Goal: Task Accomplishment & Management: Manage account settings

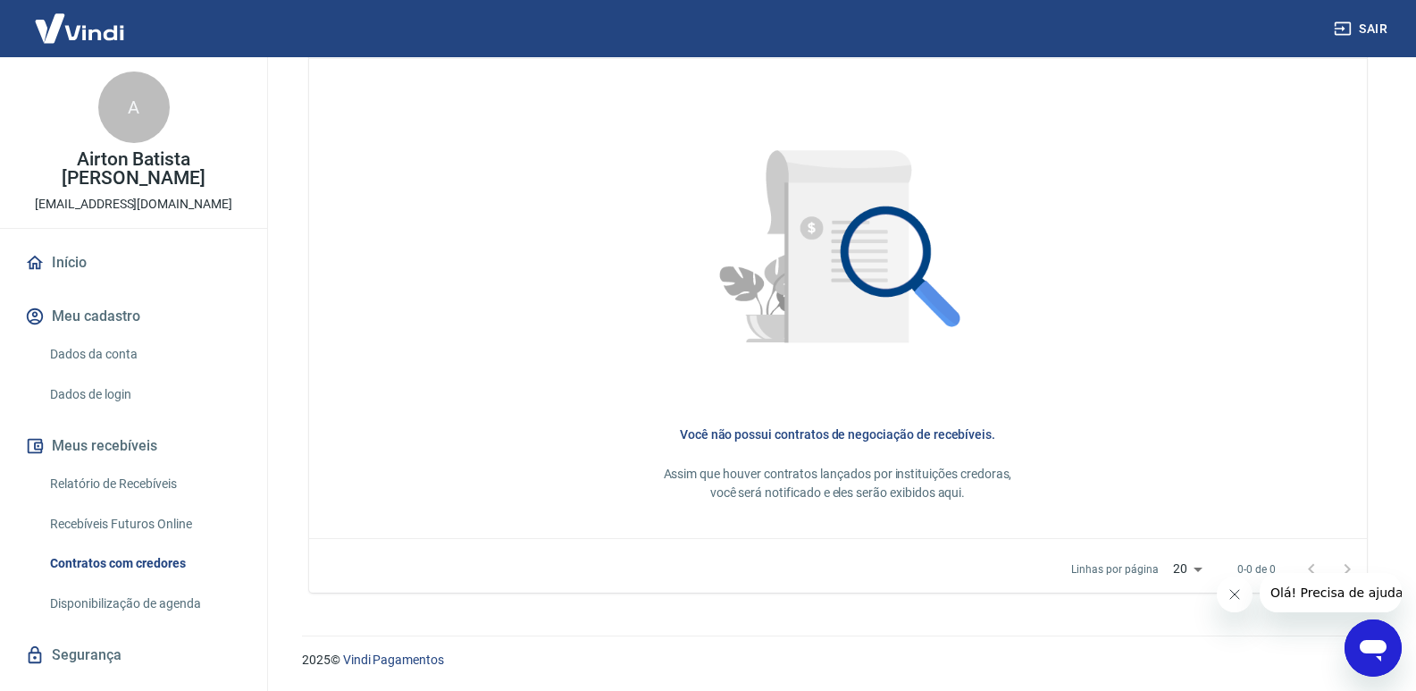
click at [84, 357] on link "Dados da conta" at bounding box center [144, 354] width 203 height 37
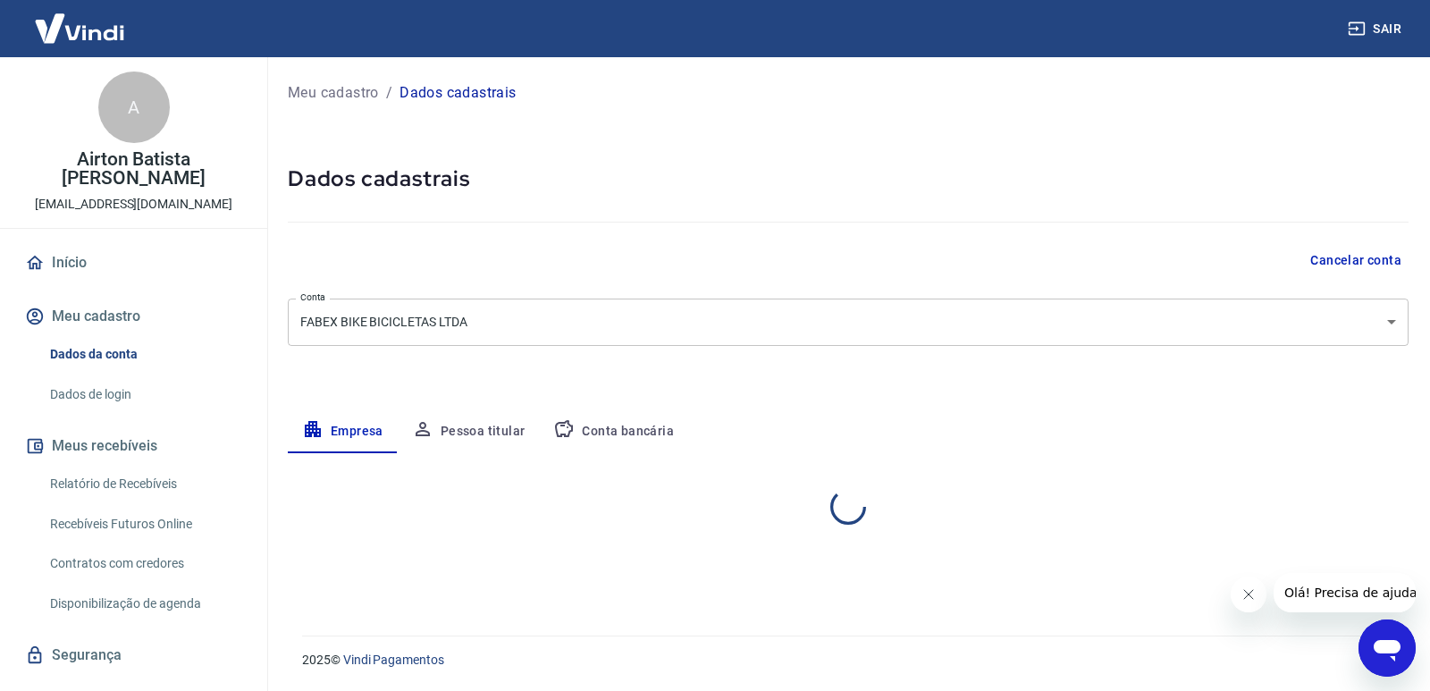
select select "RS"
select select "business"
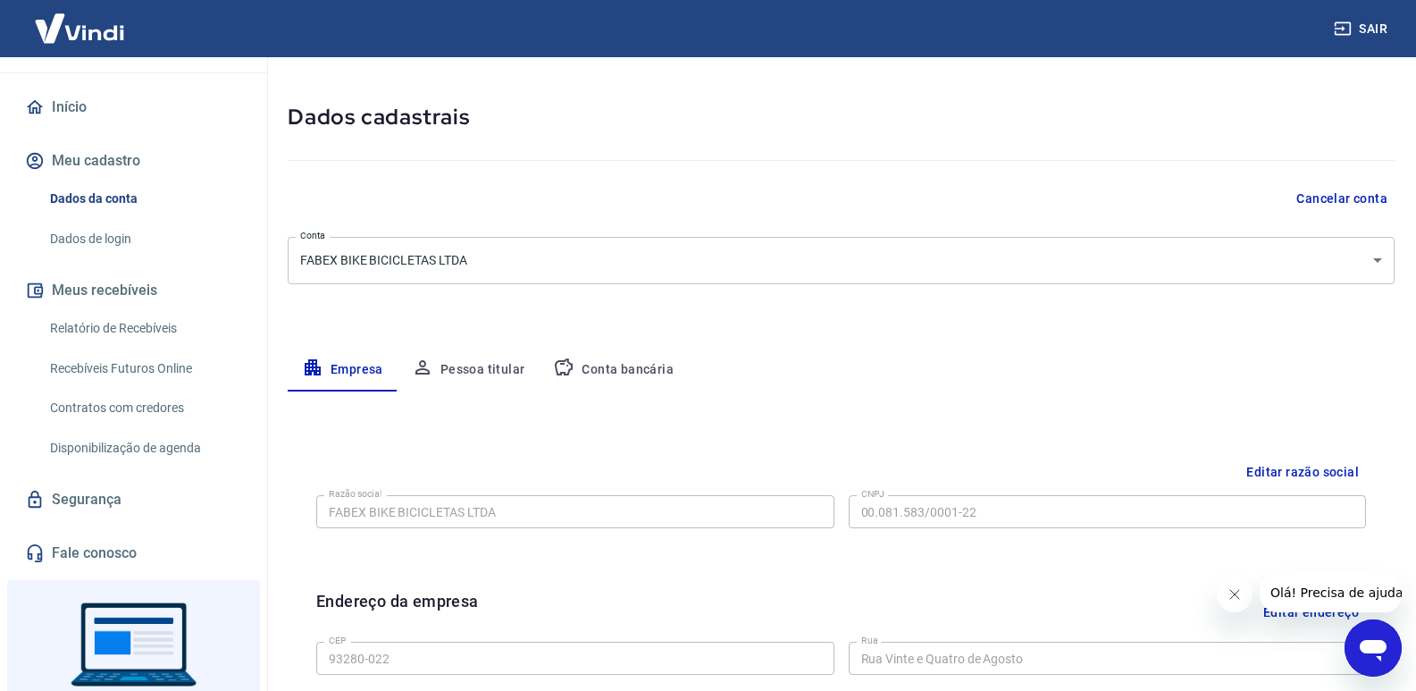
scroll to position [254, 0]
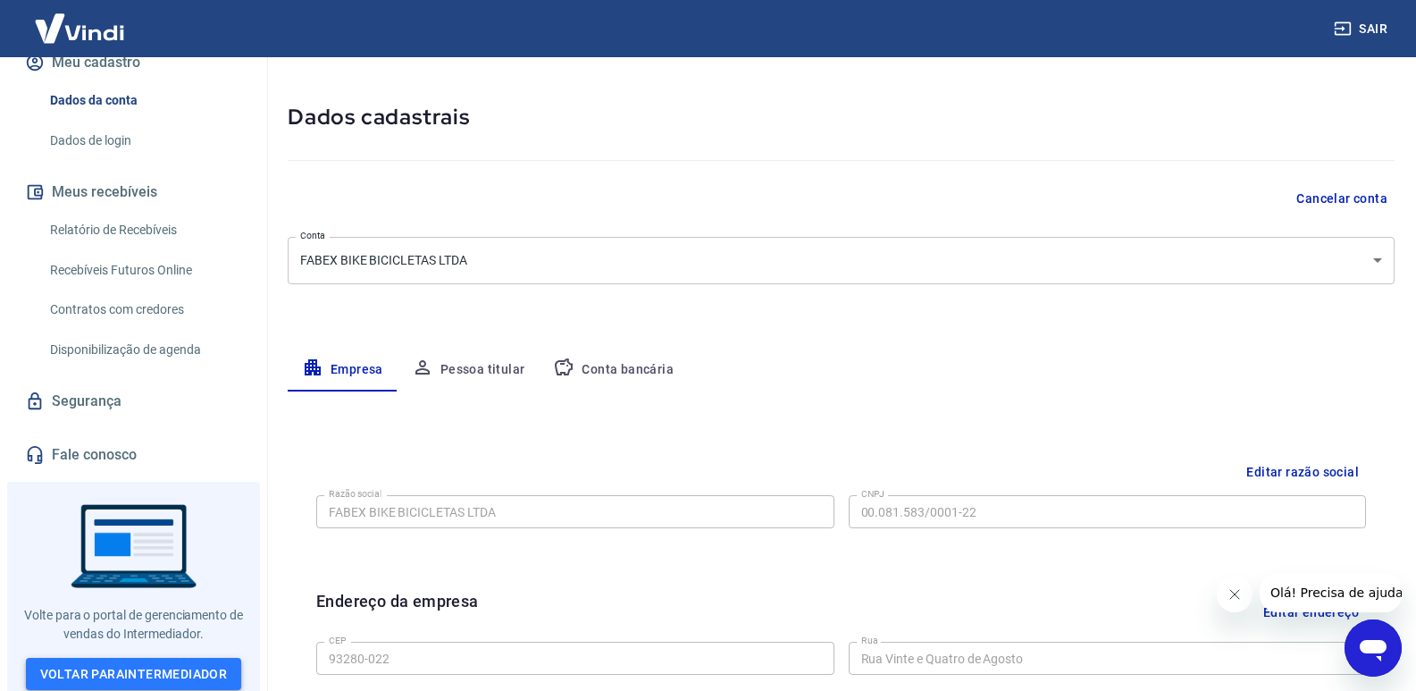
click at [116, 674] on link "Voltar para Intermediador" at bounding box center [134, 674] width 216 height 33
